Goal: Information Seeking & Learning: Find specific fact

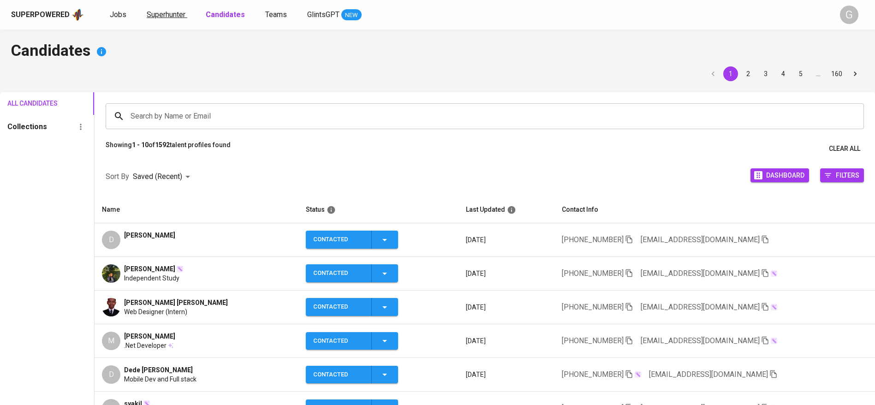
click at [169, 12] on span "Superhunter" at bounding box center [166, 14] width 39 height 9
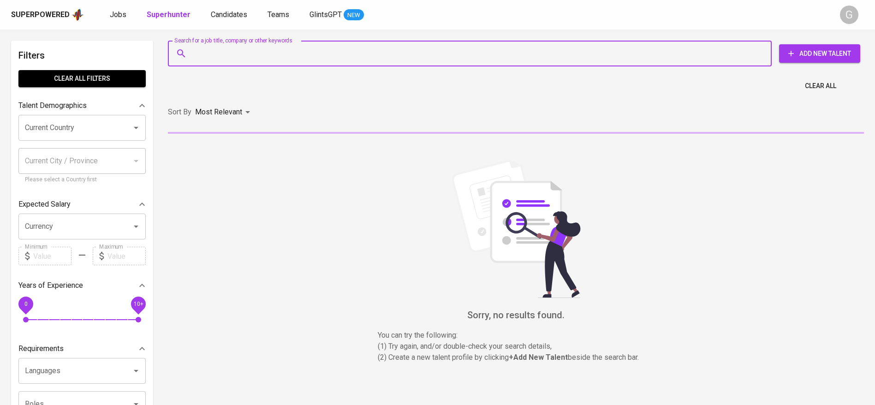
click at [251, 49] on input "Search for a job title, company or other keywords" at bounding box center [472, 54] width 563 height 18
paste input "[EMAIL_ADDRESS][DOMAIN_NAME]"
type input "[EMAIL_ADDRESS][DOMAIN_NAME]"
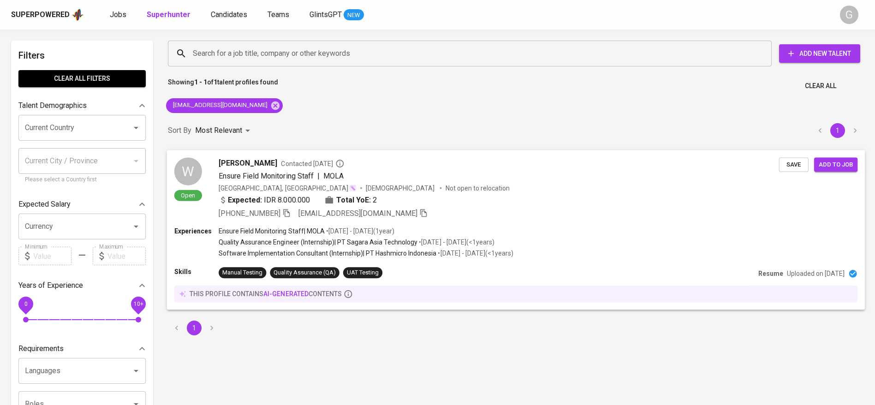
click at [502, 209] on div "[PHONE_NUMBER] [EMAIL_ADDRESS][DOMAIN_NAME]" at bounding box center [499, 213] width 561 height 11
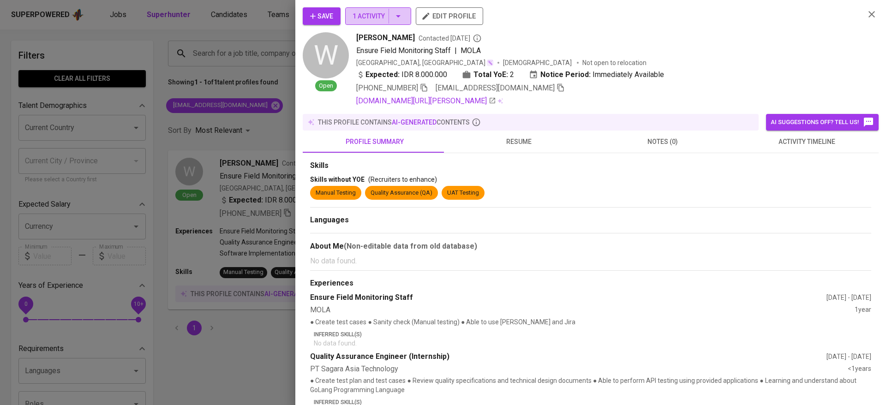
click at [374, 15] on span "1 Activity" at bounding box center [377, 17] width 51 height 12
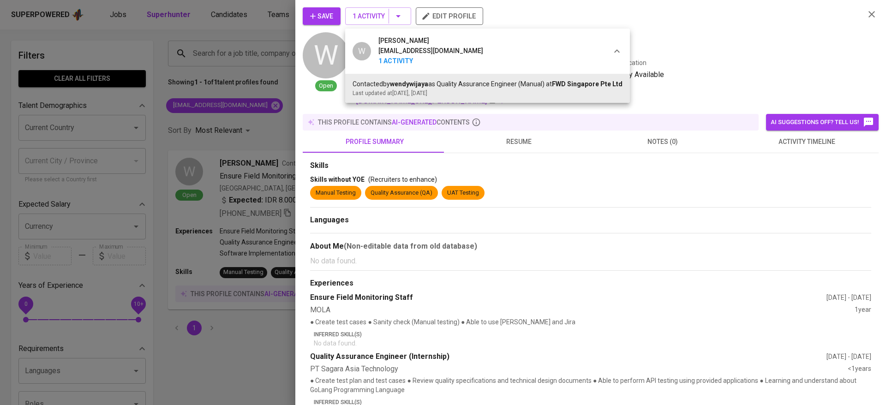
click at [236, 261] on div at bounding box center [443, 202] width 886 height 405
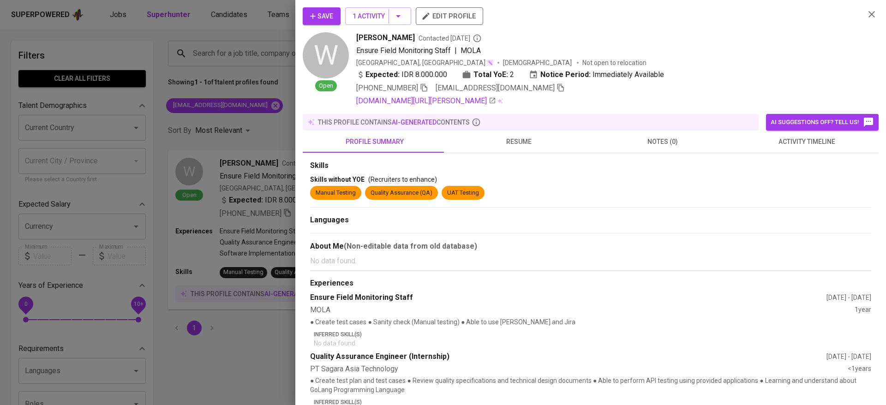
click at [236, 261] on div at bounding box center [443, 202] width 886 height 405
